Goal: Task Accomplishment & Management: Use online tool/utility

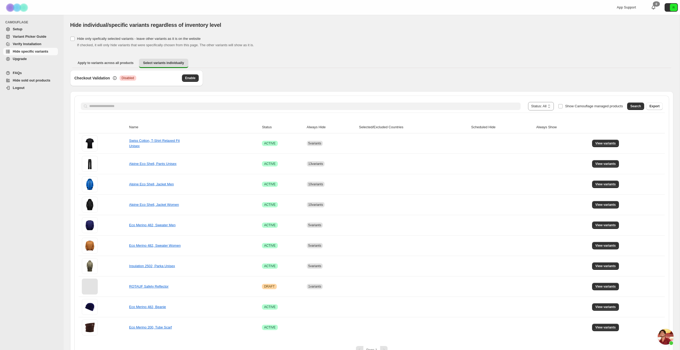
scroll to position [12, 0]
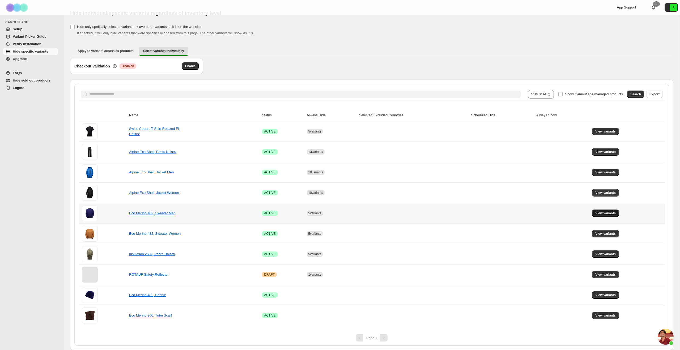
click at [599, 214] on span "View variants" at bounding box center [605, 213] width 20 height 4
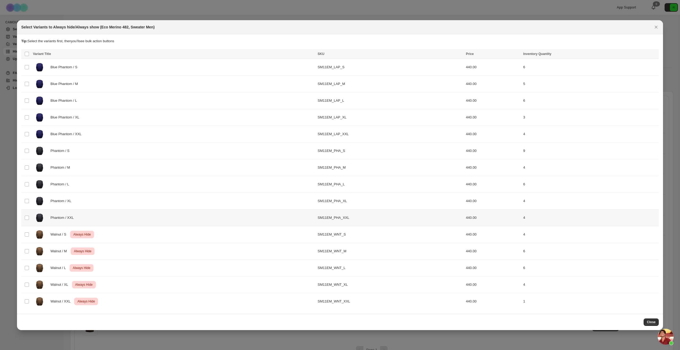
scroll to position [0, 0]
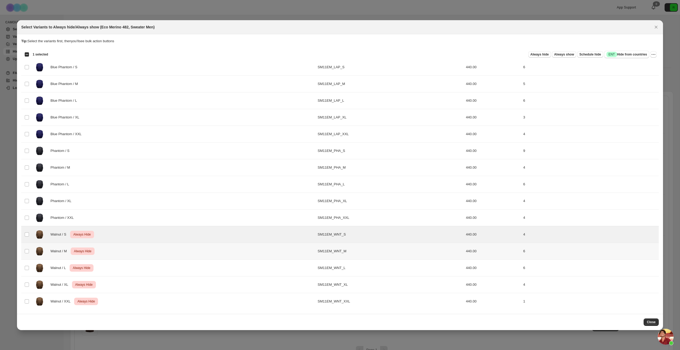
click at [28, 248] on td "Select product variant" at bounding box center [26, 251] width 10 height 17
click at [28, 264] on td "Select product variant" at bounding box center [26, 267] width 10 height 17
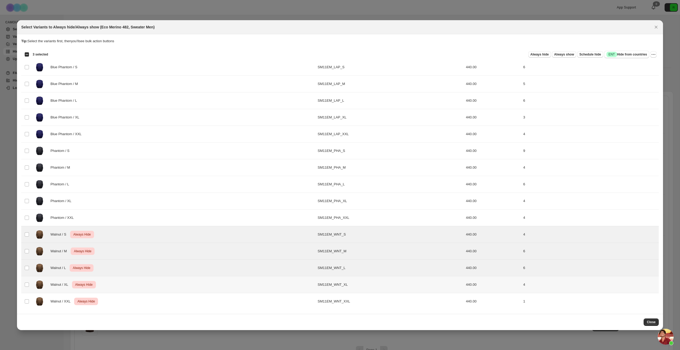
click at [28, 280] on td "Select product variant" at bounding box center [26, 284] width 10 height 17
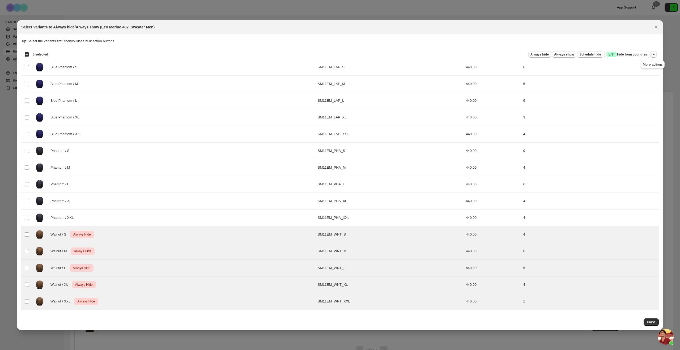
click at [654, 55] on icon "More actions" at bounding box center [653, 54] width 5 height 5
click at [632, 66] on span "Undo always hide" at bounding box center [628, 65] width 27 height 4
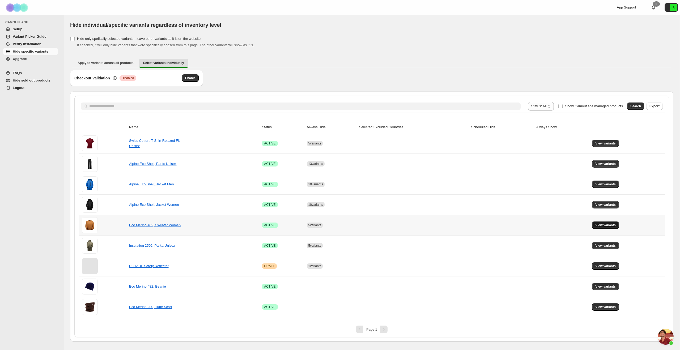
click at [613, 225] on span "View variants" at bounding box center [605, 225] width 20 height 4
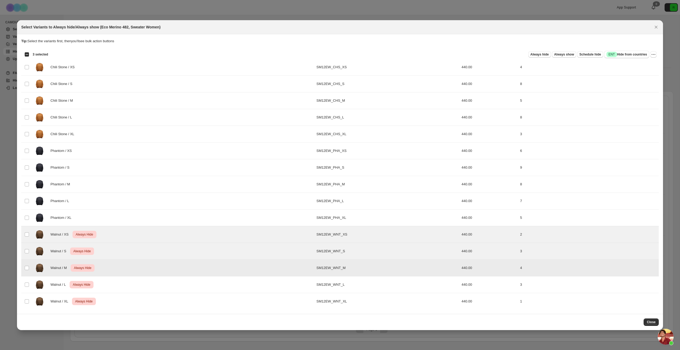
click at [27, 280] on td "Select product variant" at bounding box center [26, 284] width 10 height 17
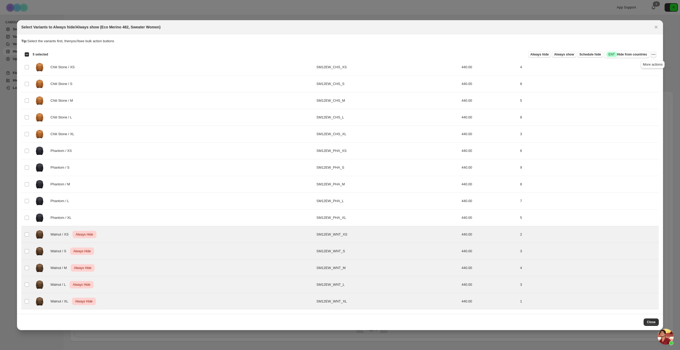
click at [654, 52] on icon "More actions" at bounding box center [653, 54] width 5 height 5
click at [618, 67] on span "Undo always hide" at bounding box center [634, 64] width 39 height 5
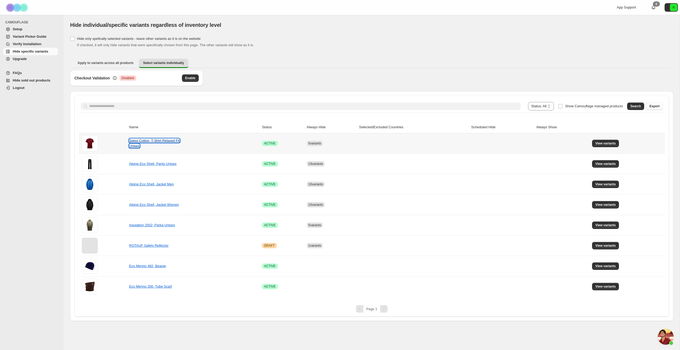
click at [159, 142] on link "Swiss Cotton, T-Shirt Relaxed Fit Unisex" at bounding box center [154, 143] width 51 height 9
